Goal: Task Accomplishment & Management: Use online tool/utility

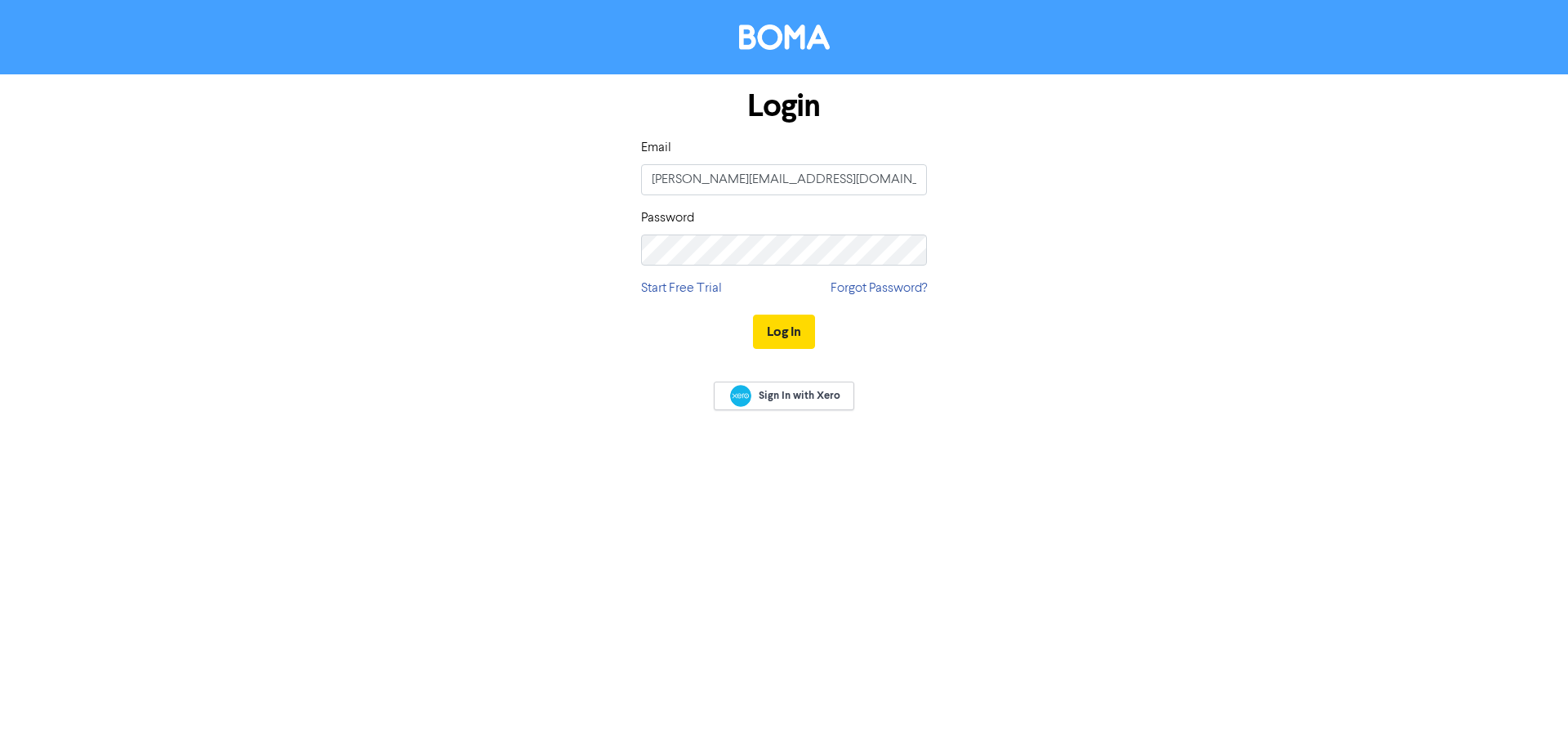
click at [703, 233] on div "Password" at bounding box center [784, 236] width 286 height 57
click at [753, 315] on button "Log In" at bounding box center [784, 332] width 62 height 34
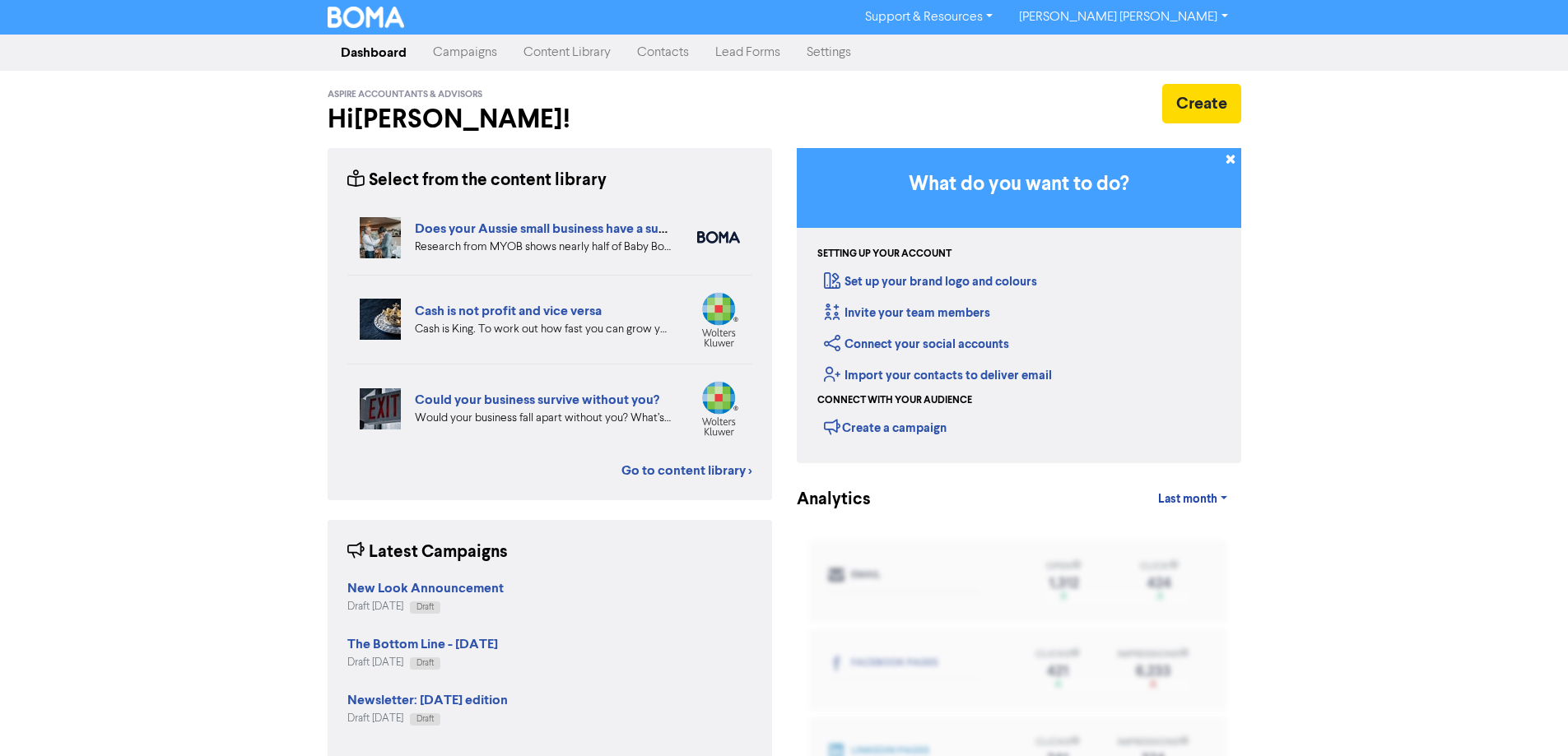
click at [470, 57] on link "Campaigns" at bounding box center [465, 53] width 90 height 33
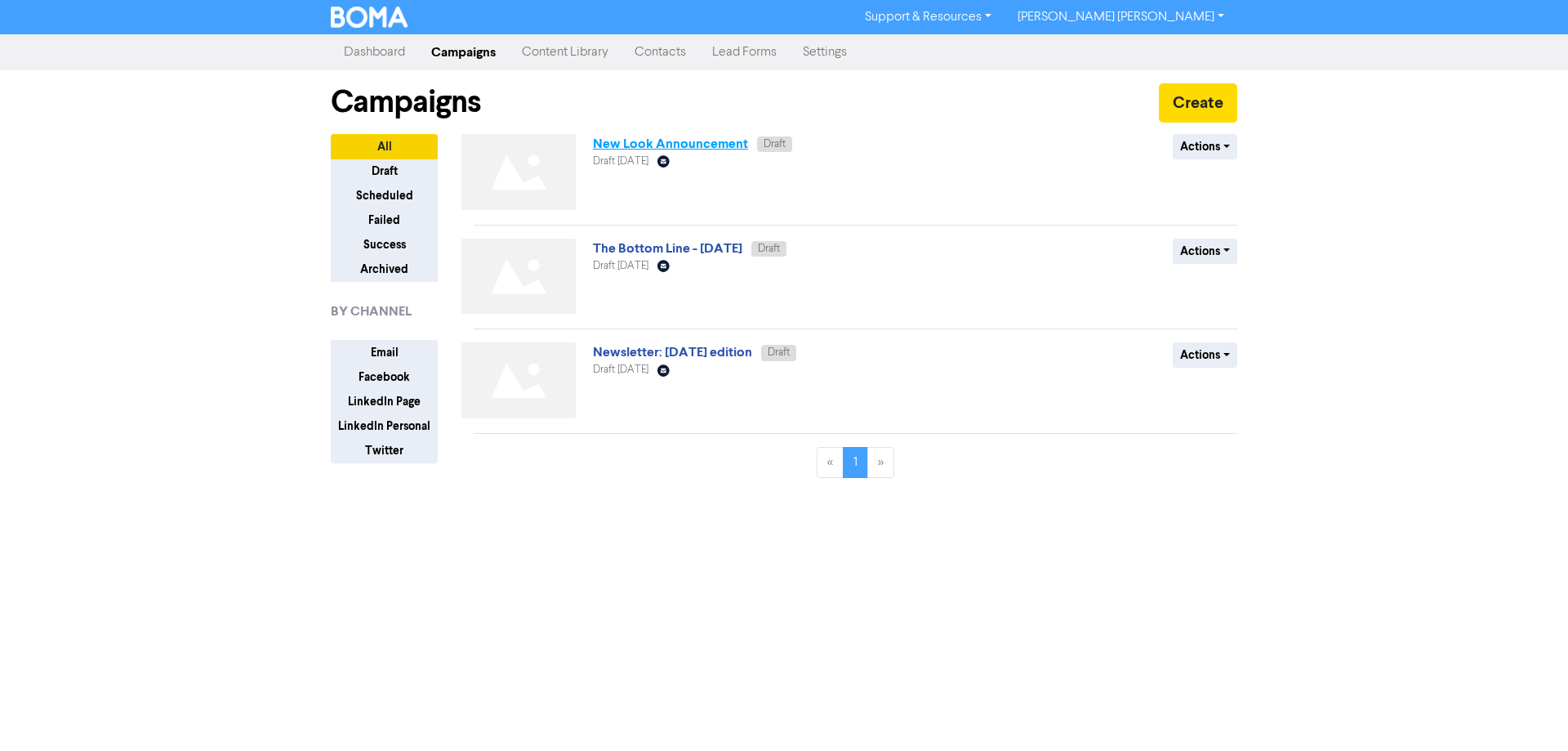
click at [637, 139] on link "New Look Announcement" at bounding box center [671, 144] width 156 height 16
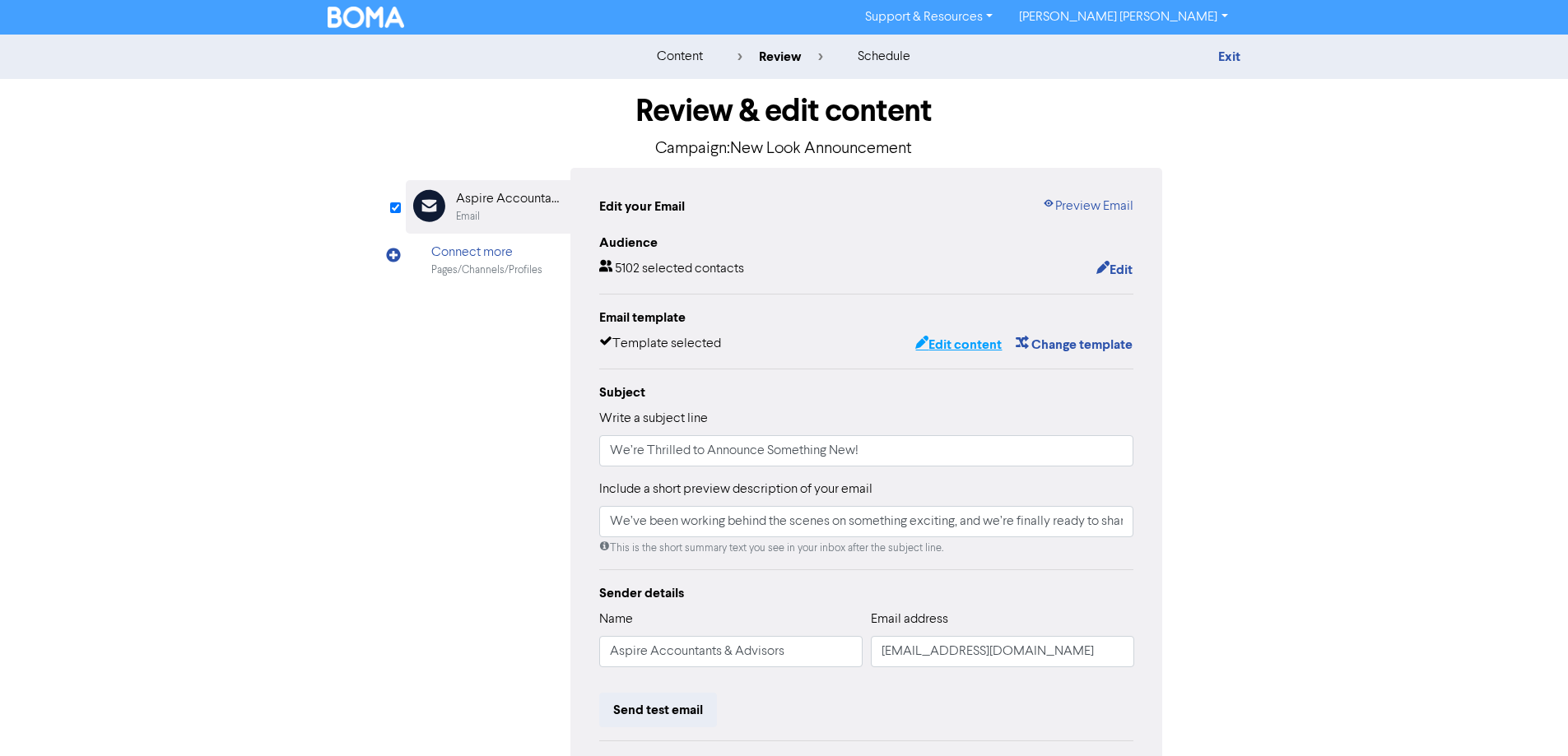
click at [953, 343] on button "Edit content" at bounding box center [958, 344] width 88 height 21
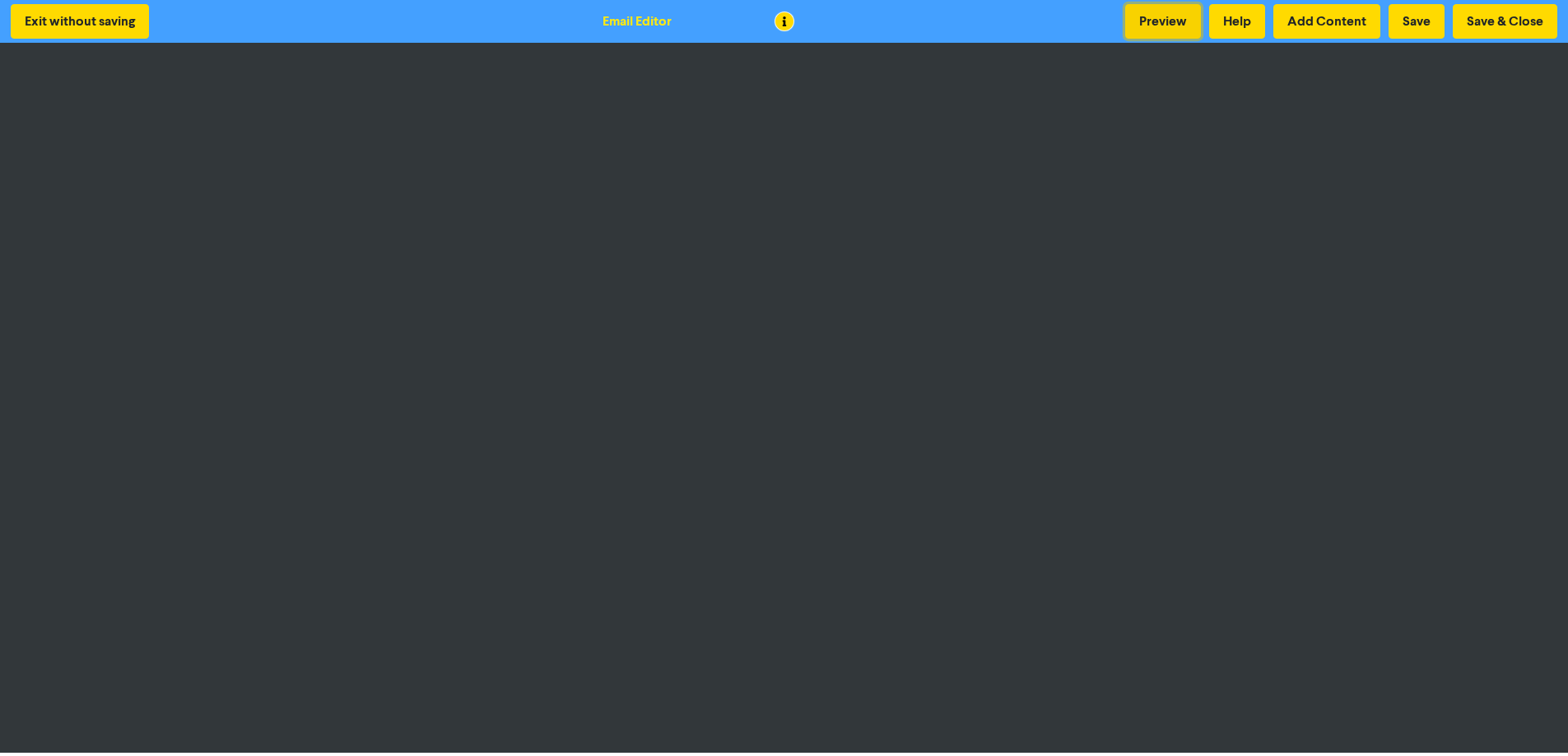
click at [1145, 24] on button "Preview" at bounding box center [1163, 22] width 76 height 35
click at [1507, 18] on button "Save & Close" at bounding box center [1504, 22] width 105 height 35
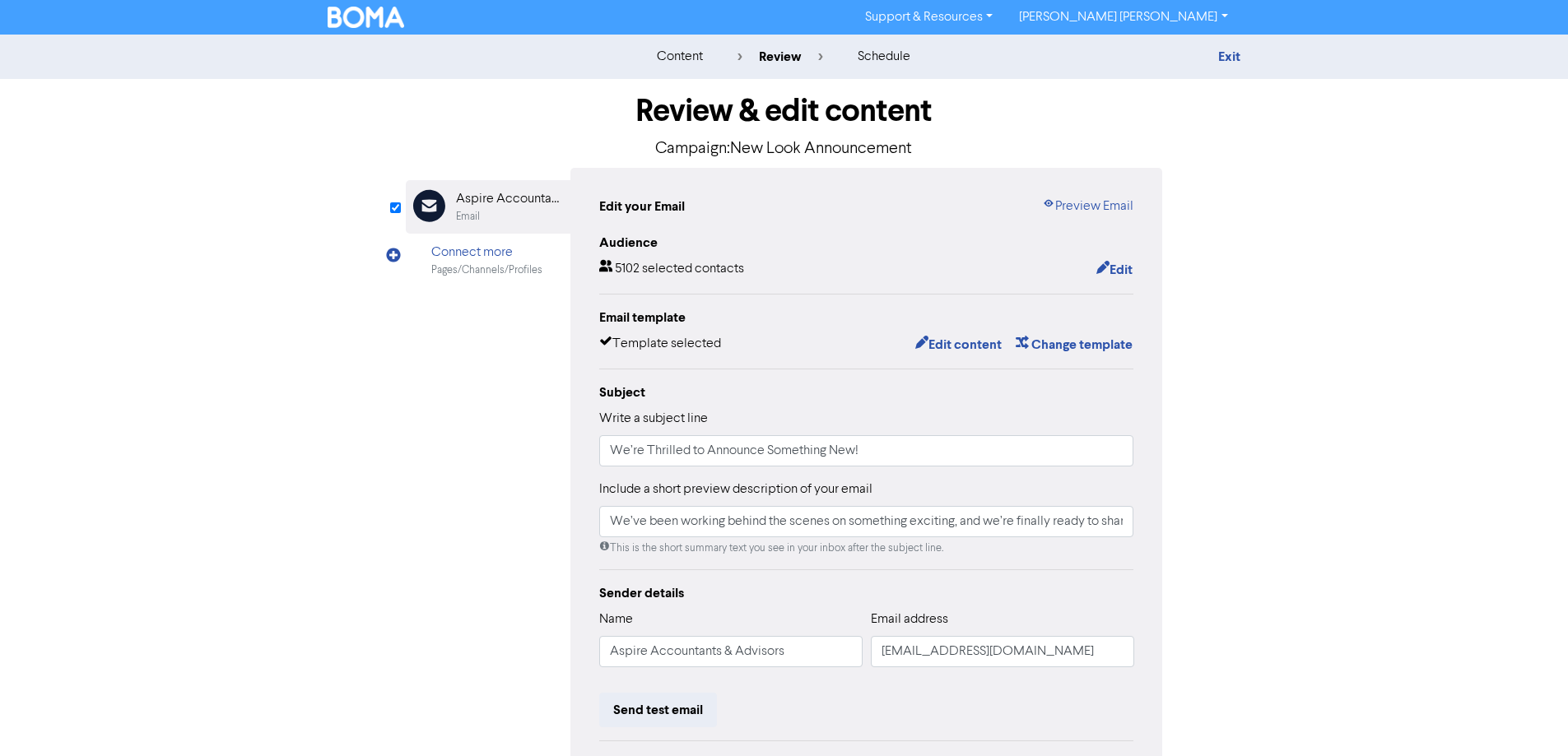
scroll to position [187, 0]
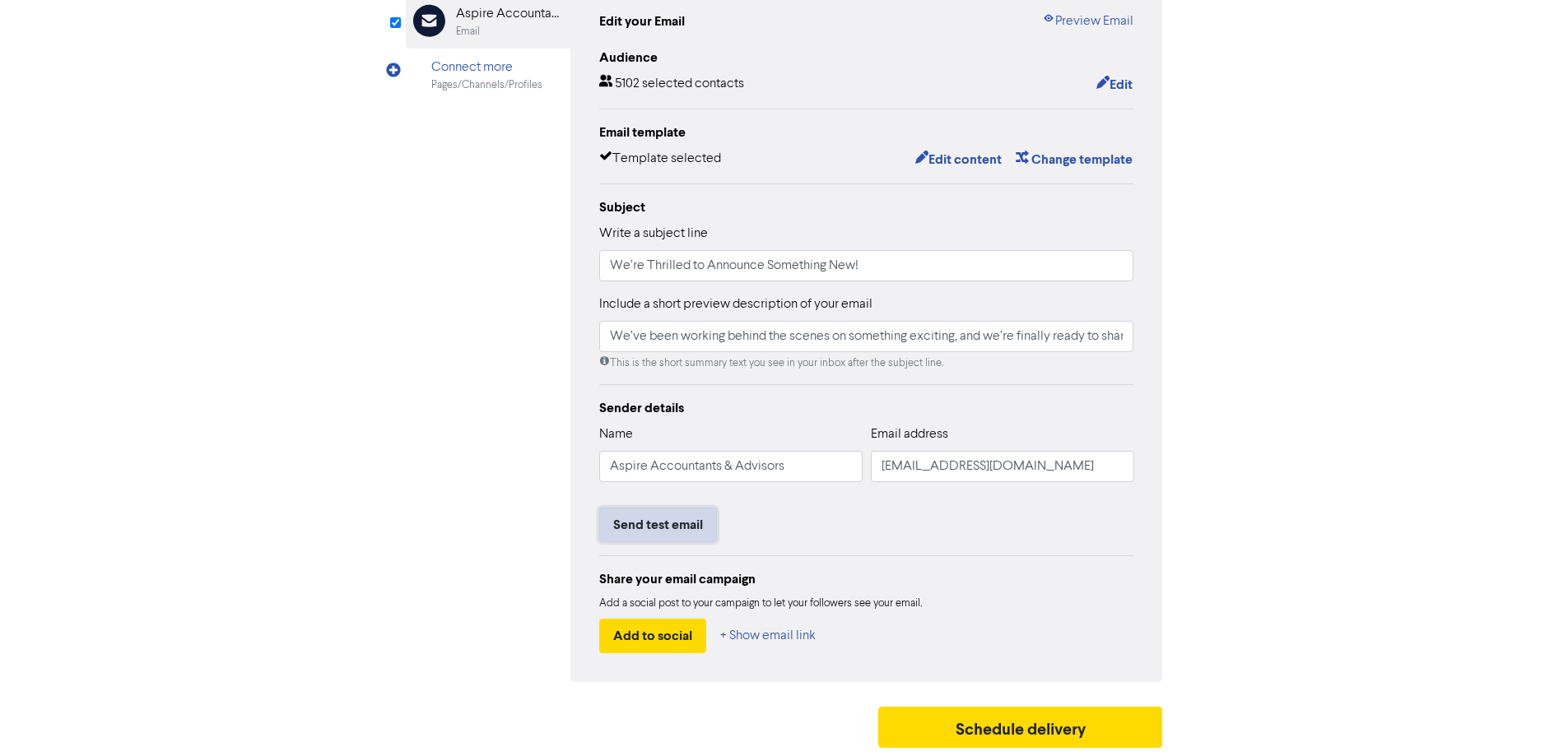
click at [659, 531] on button "Send test email" at bounding box center [658, 525] width 118 height 35
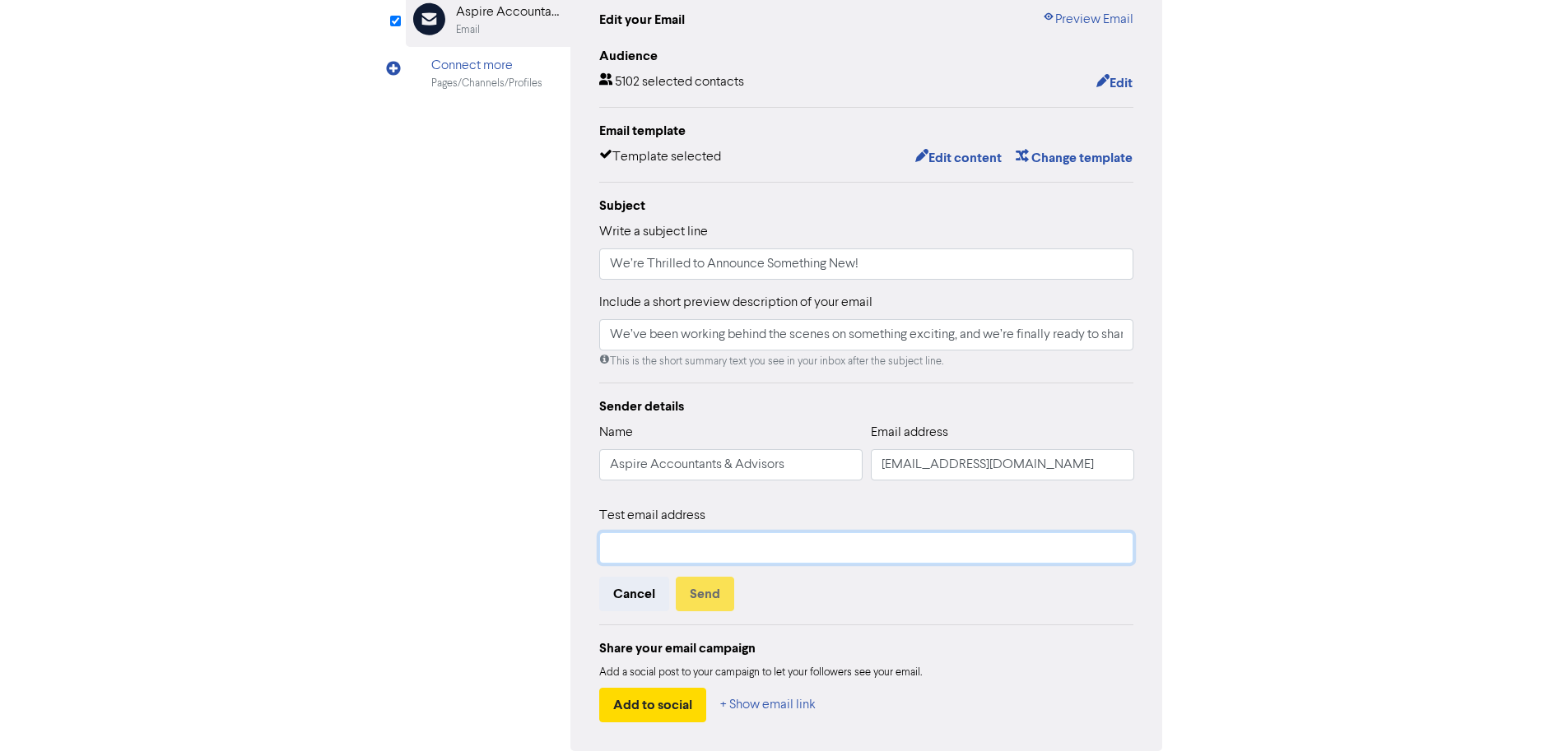
click at [714, 543] on input "text" at bounding box center [866, 547] width 535 height 31
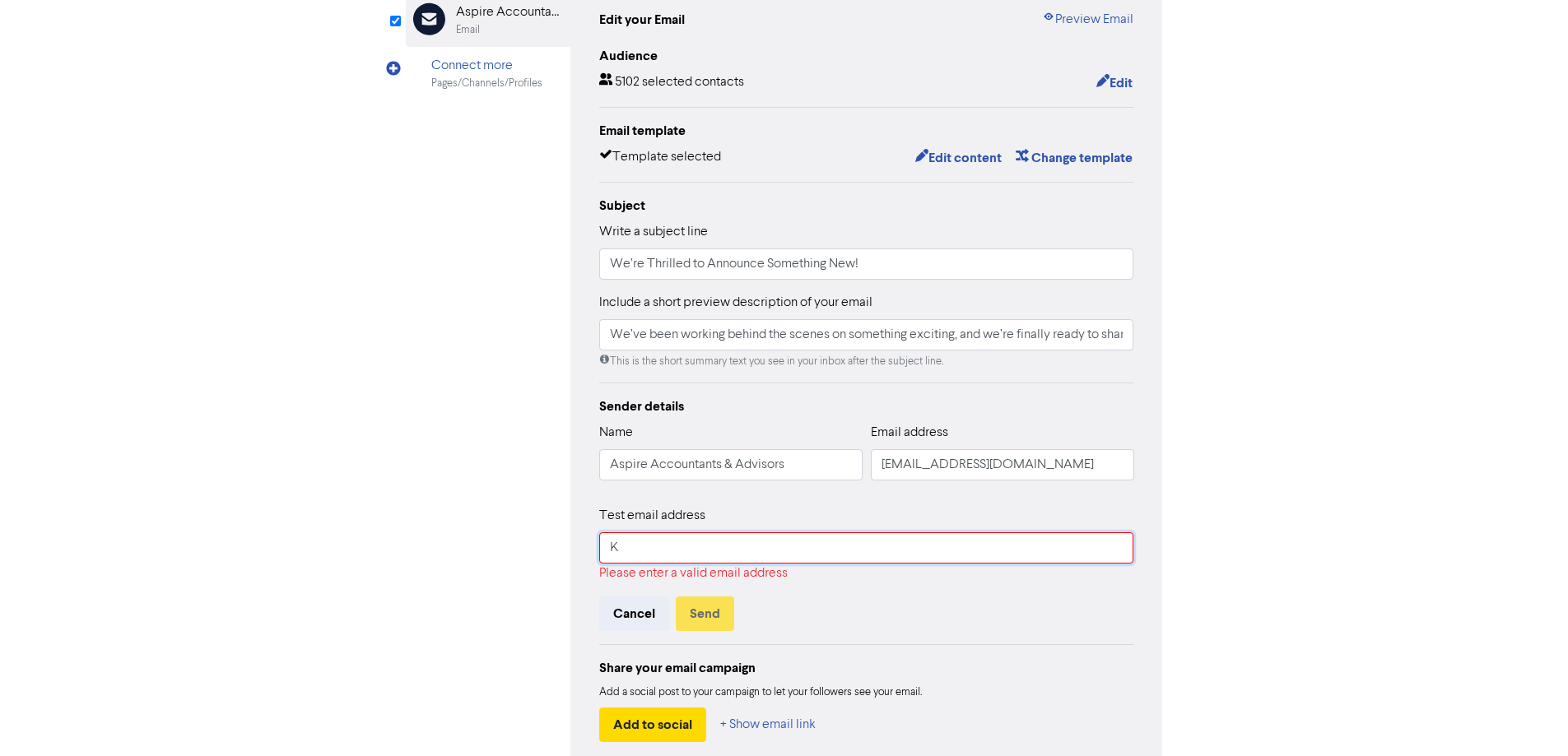
type input "[EMAIL_ADDRESS][DOMAIN_NAME]"
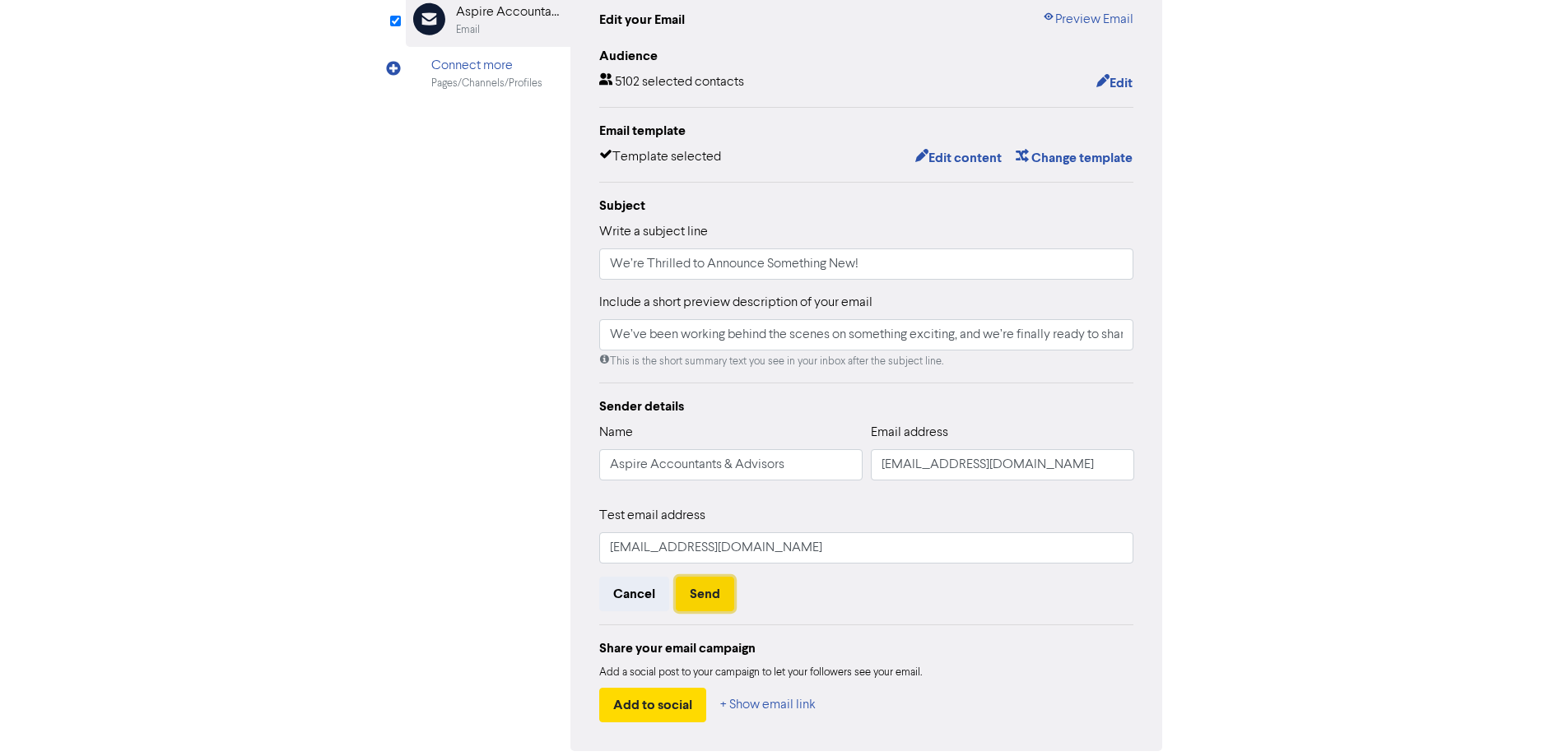
click at [708, 594] on button "Send" at bounding box center [705, 594] width 58 height 35
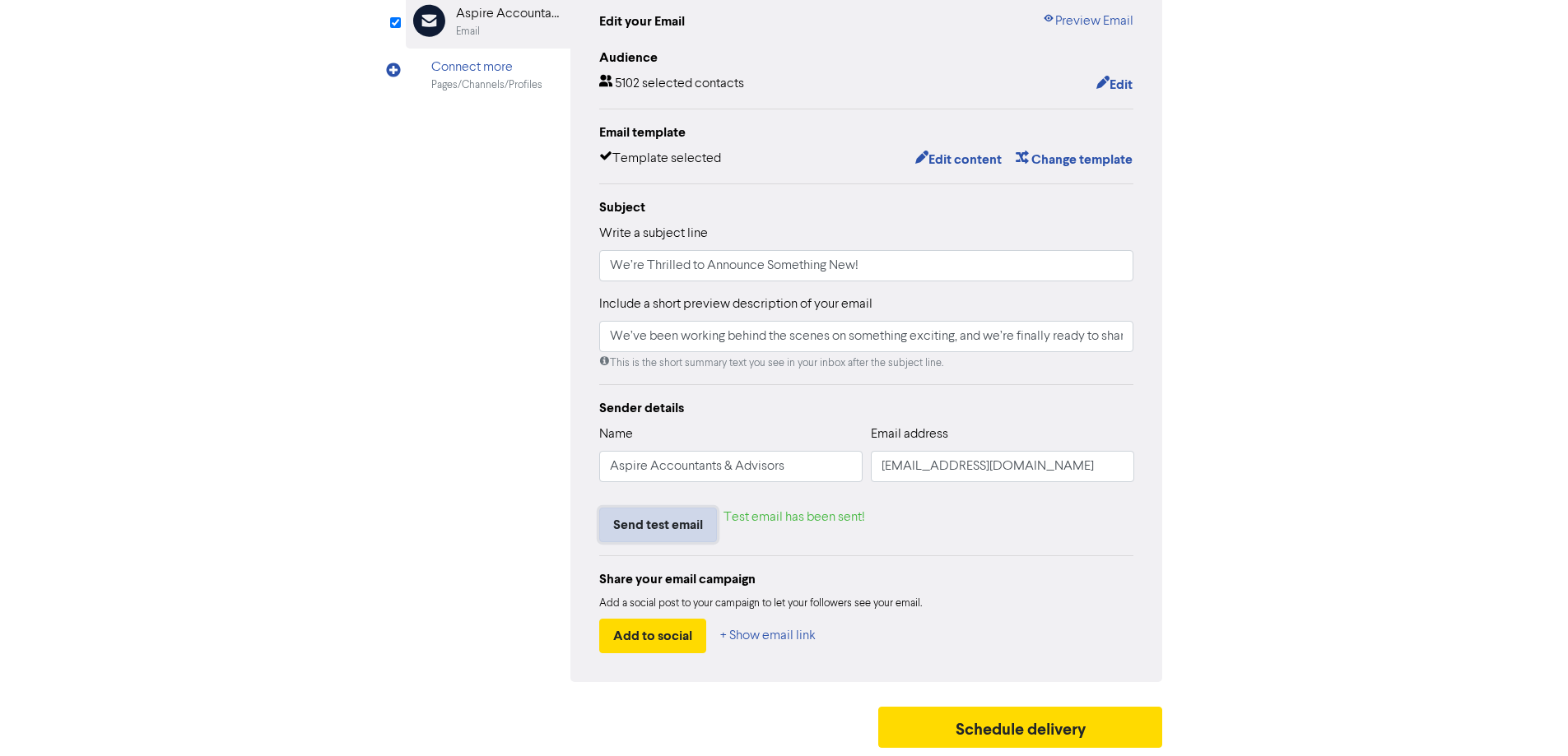
click at [657, 524] on button "Send test email" at bounding box center [658, 525] width 118 height 35
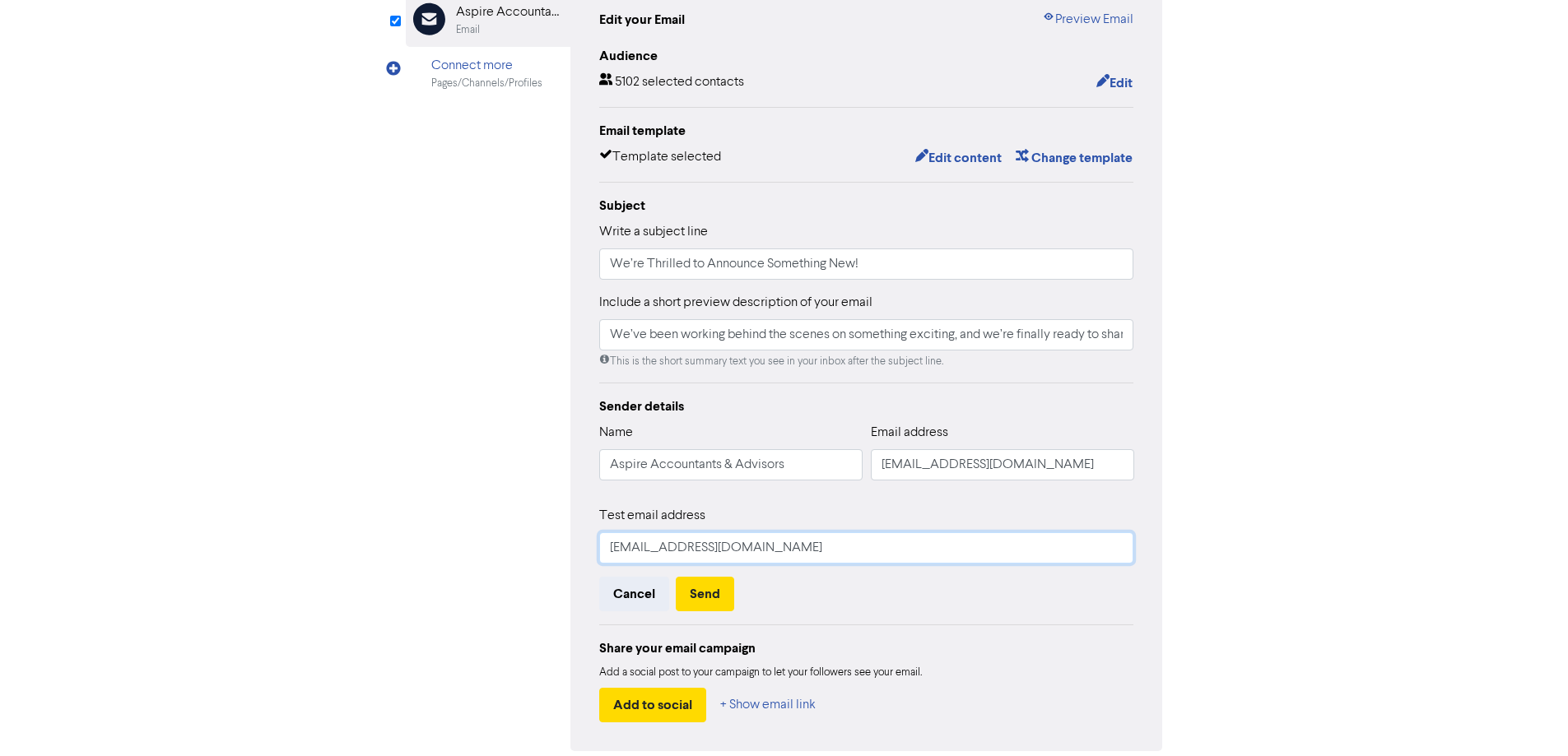
drag, startPoint x: 810, startPoint y: 547, endPoint x: 232, endPoint y: 514, distance: 578.9
click at [232, 514] on div "content review schedule Exit Review & edit content Campaign: New Look Announcem…" at bounding box center [784, 336] width 1568 height 977
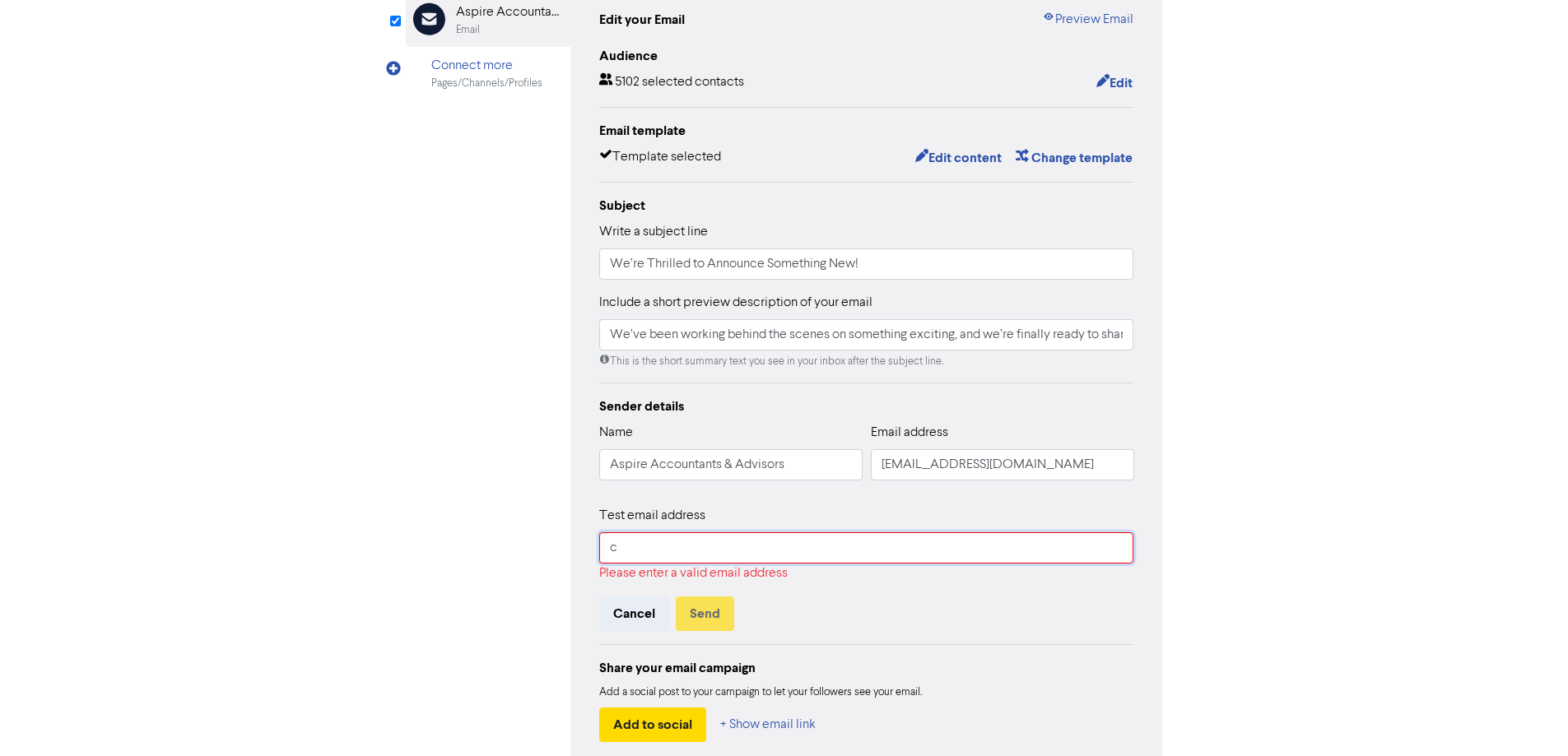
type input "[PERSON_NAME][EMAIL_ADDRESS][DOMAIN_NAME]"
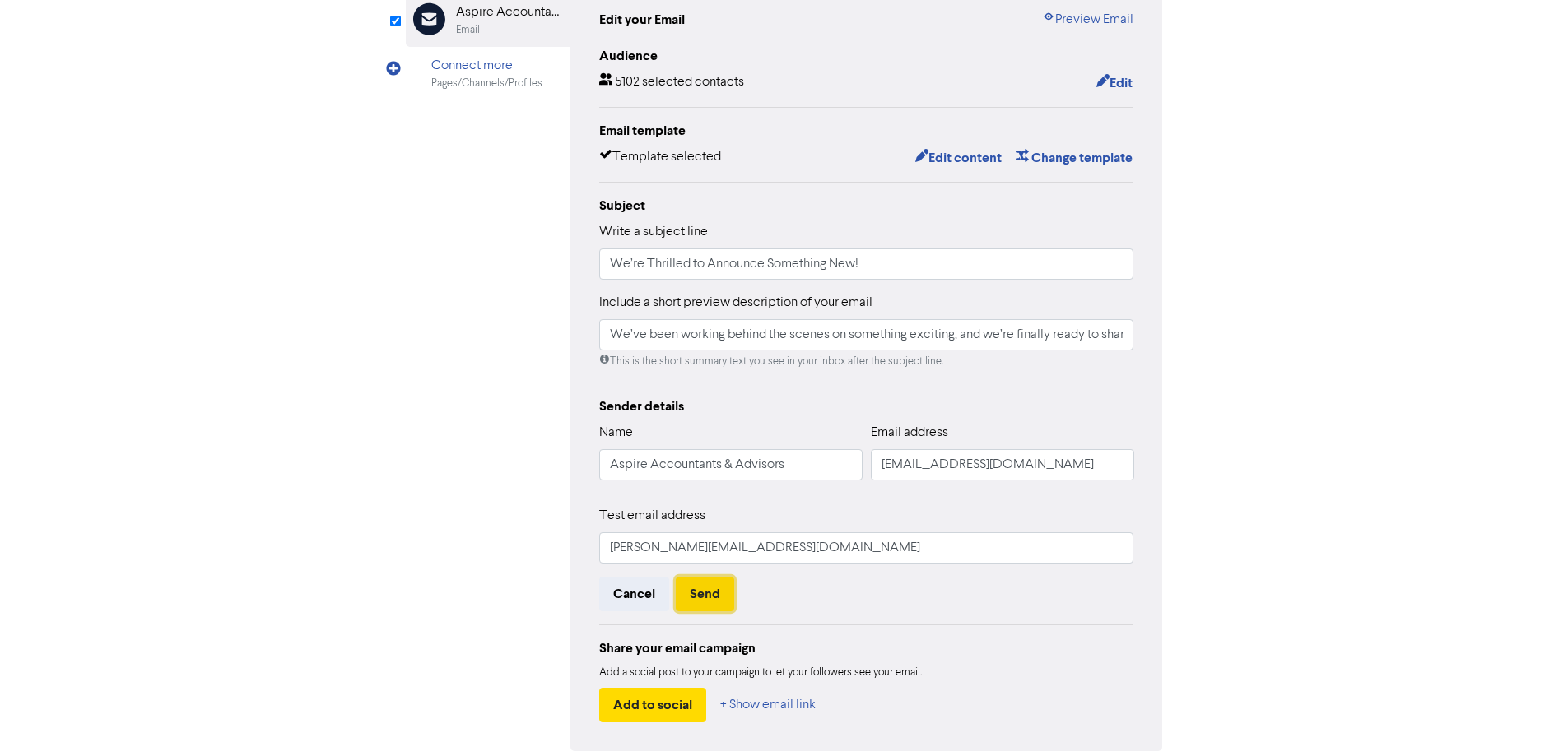
click at [702, 599] on button "Send" at bounding box center [705, 594] width 58 height 35
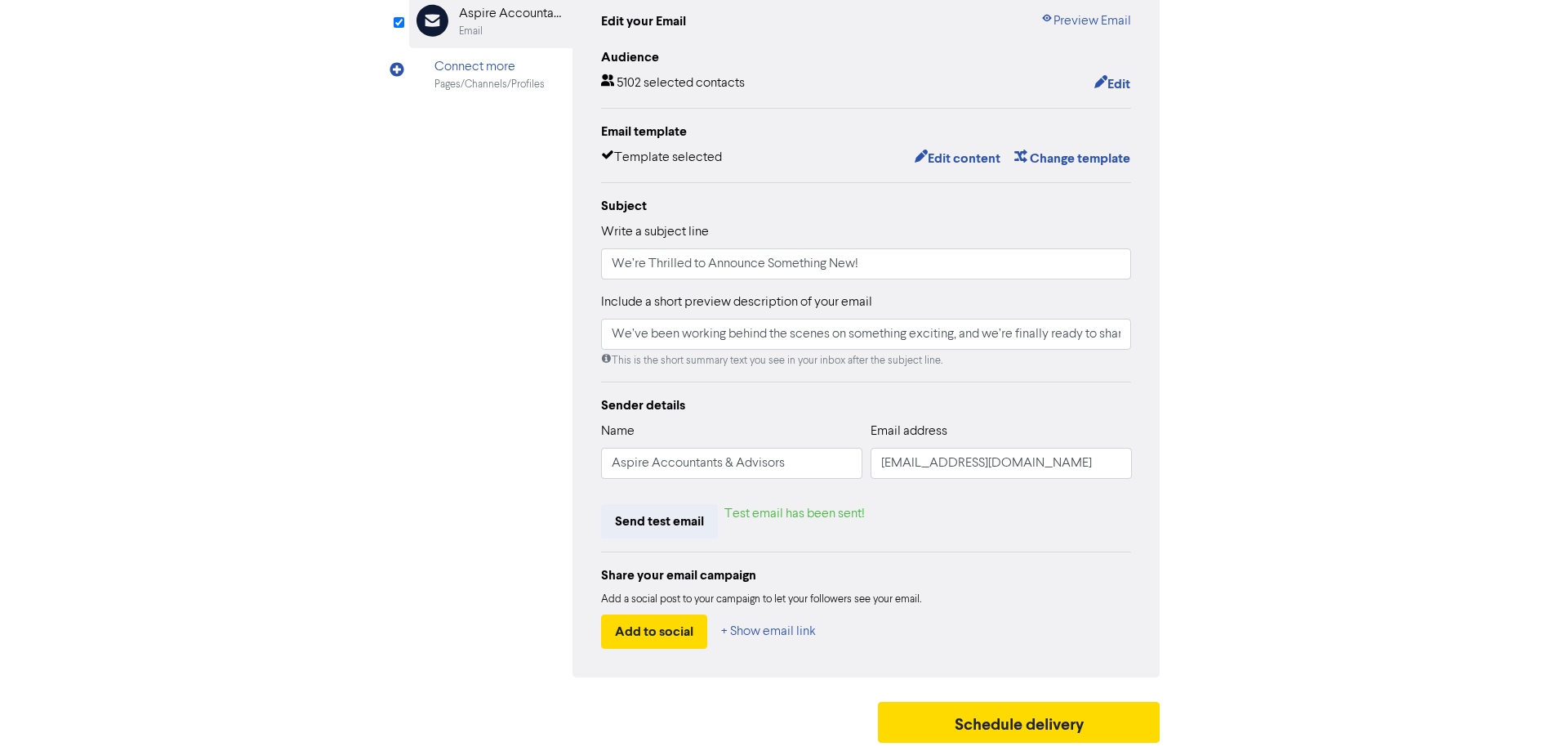
scroll to position [0, 0]
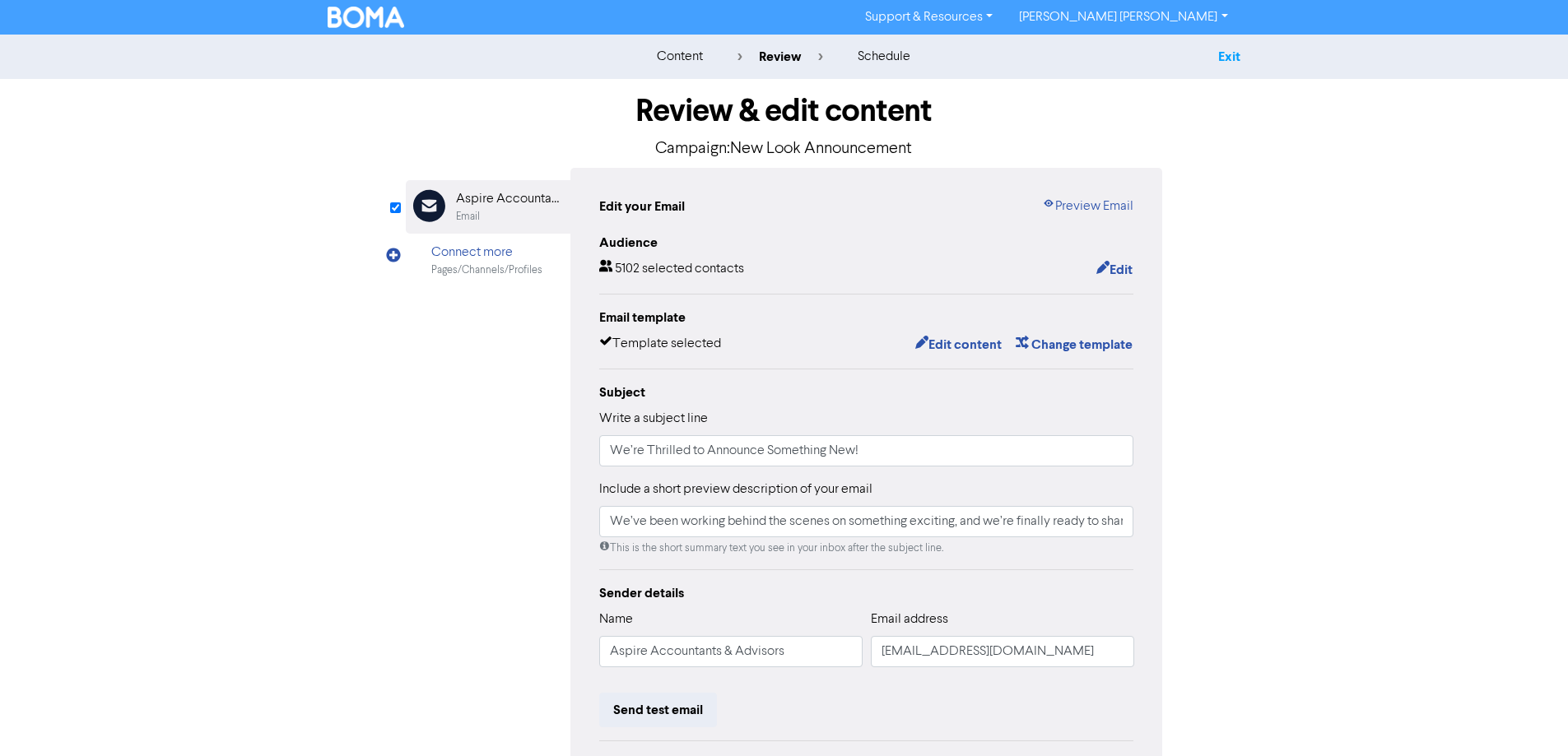
click at [1225, 54] on link "Exit" at bounding box center [1229, 56] width 22 height 16
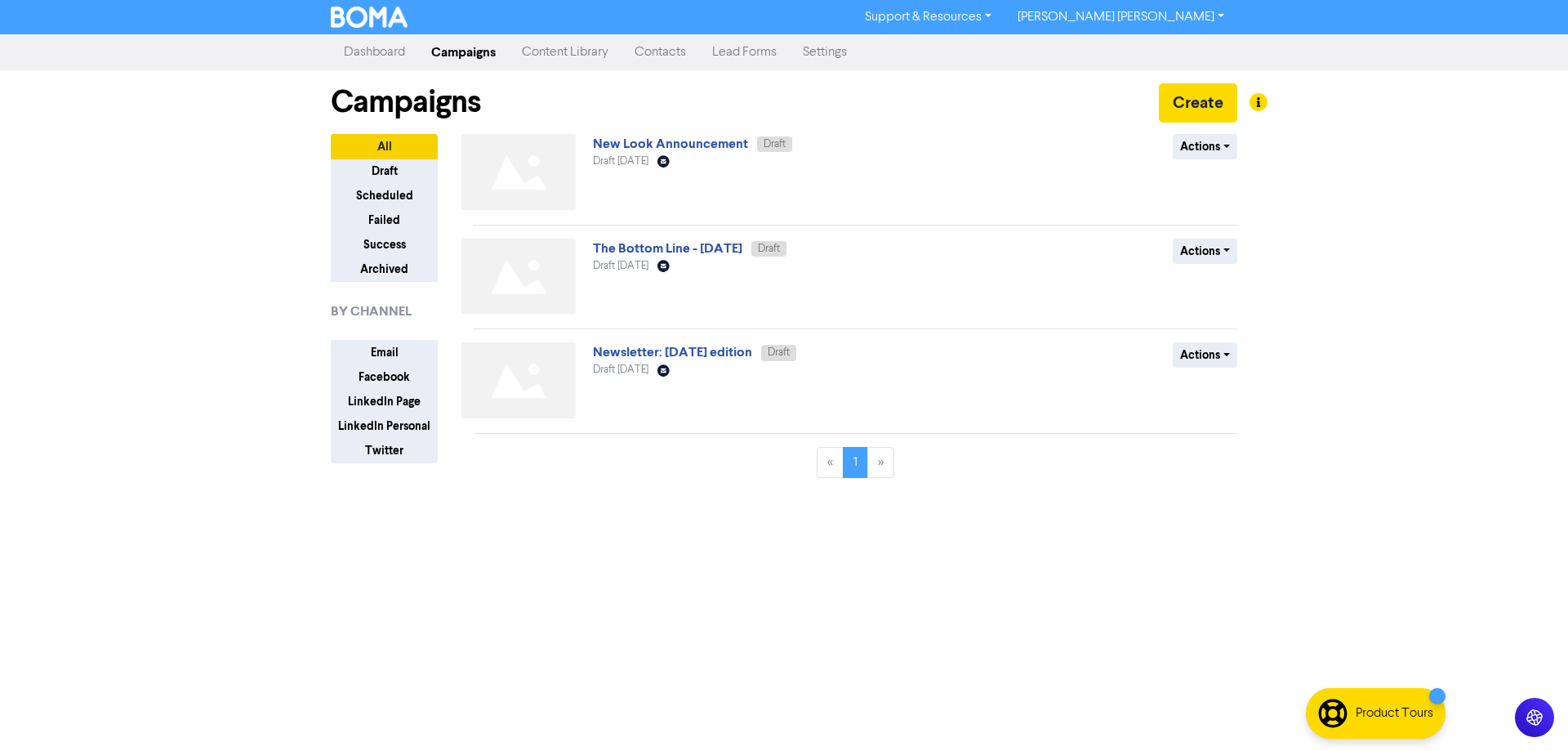
click at [642, 595] on div "Support & Resources Video Tutorials FAQ & Guides Marketing Education [PERSON_NA…" at bounding box center [784, 376] width 1568 height 751
